Goal: Check status: Check status

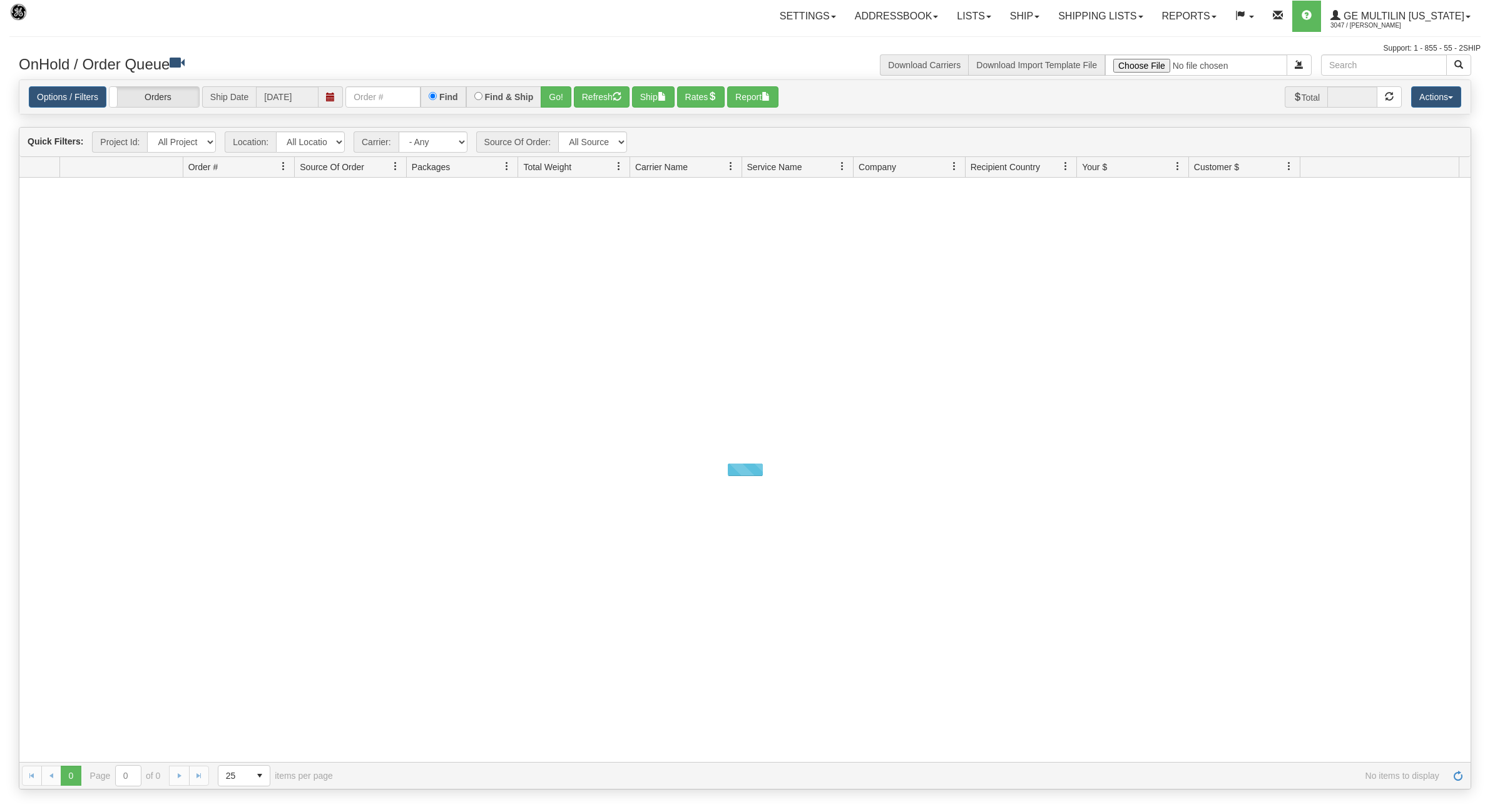
click at [1095, 22] on link "Shipping lists" at bounding box center [1101, 16] width 103 height 32
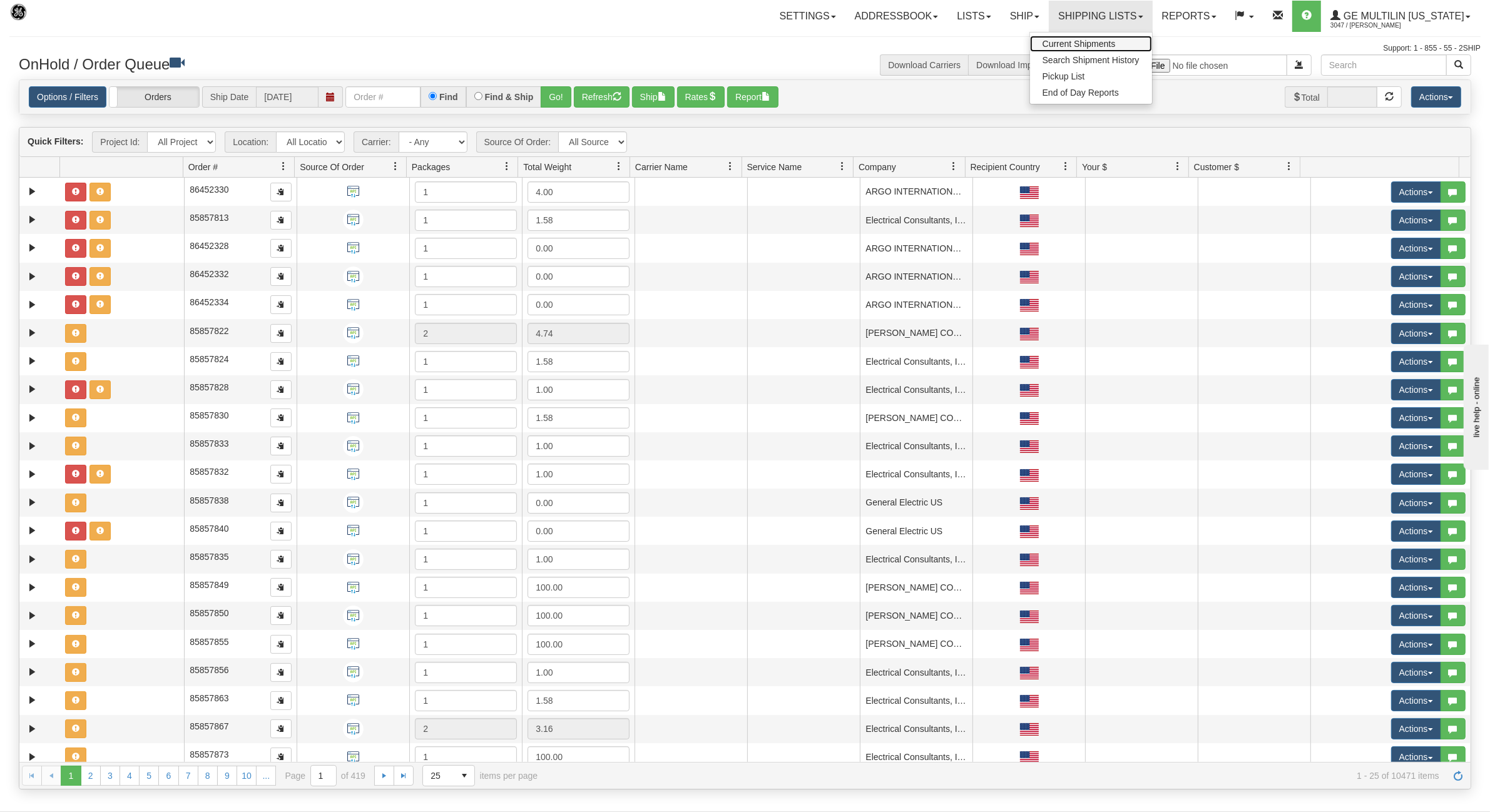
click at [1081, 42] on span "Current Shipments" at bounding box center [1080, 44] width 73 height 10
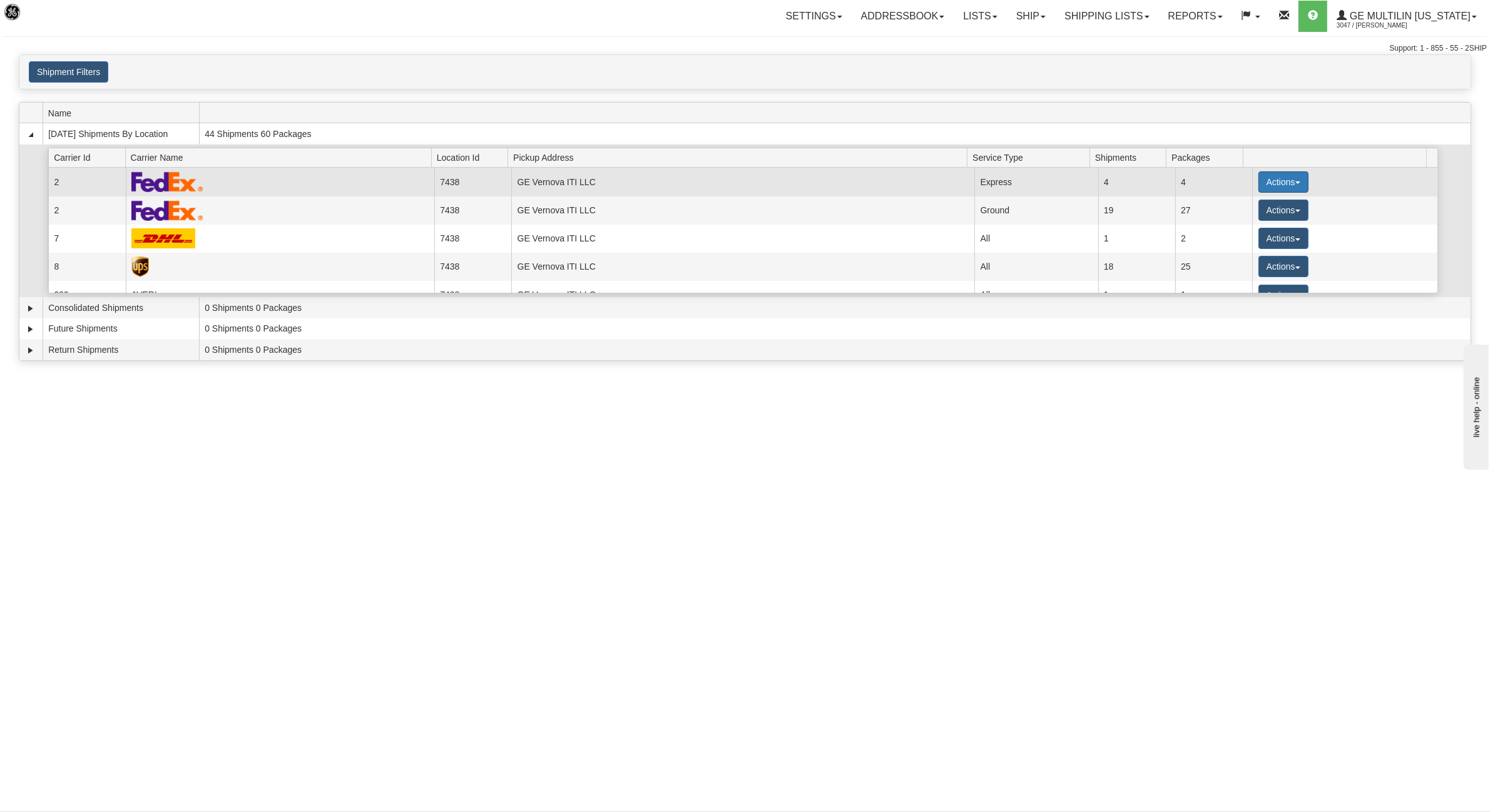
click at [1285, 185] on button "Actions" at bounding box center [1283, 182] width 50 height 21
click at [1266, 212] on link "Details" at bounding box center [1258, 206] width 100 height 16
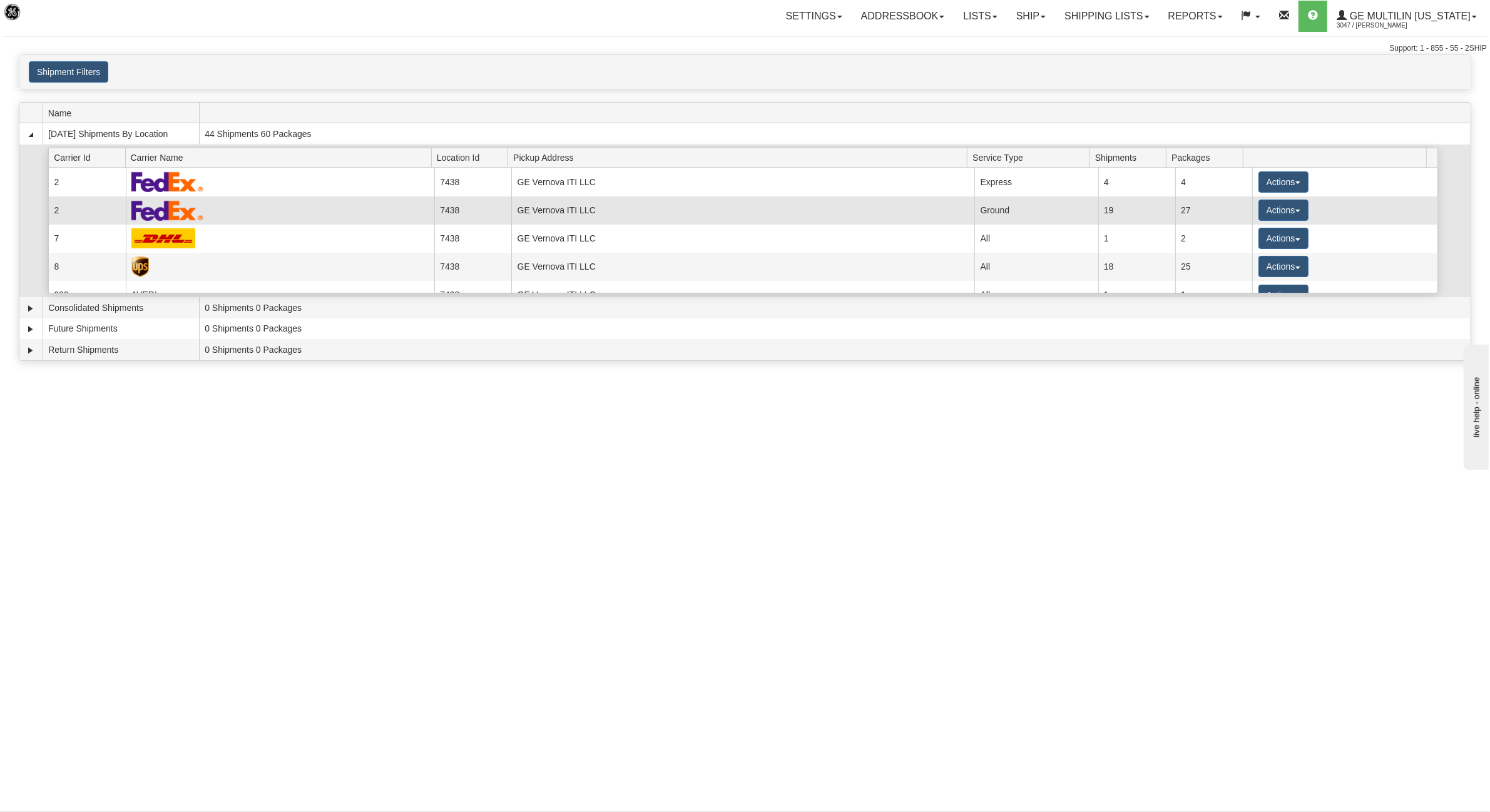
click at [1252, 212] on td "Actions Details Close Pickup Zip Print" at bounding box center [1345, 211] width 185 height 28
click at [1259, 214] on button "Actions" at bounding box center [1283, 211] width 50 height 21
click at [1238, 235] on span "Details" at bounding box center [1238, 233] width 34 height 9
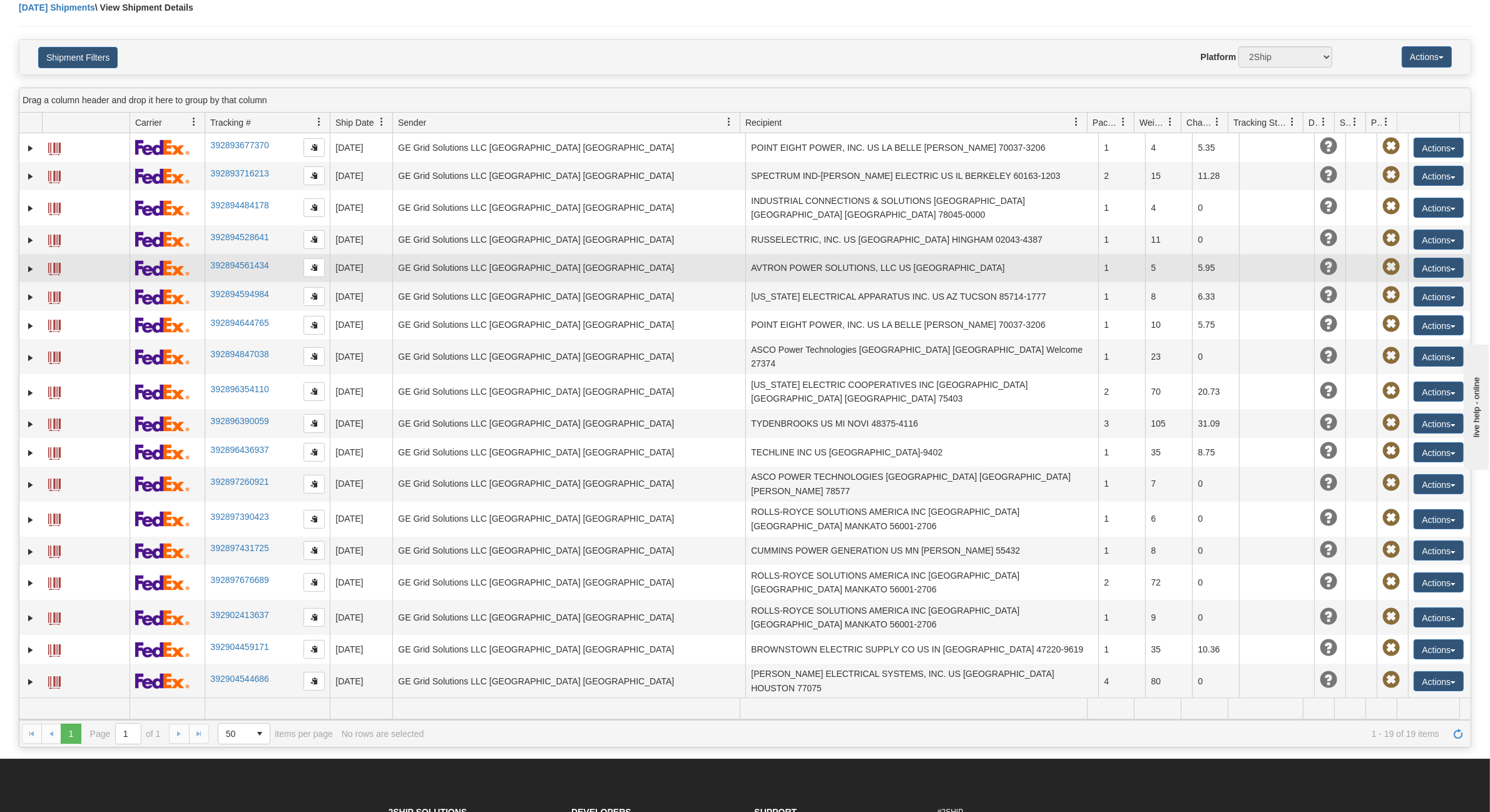
scroll to position [78, 0]
